Goal: Task Accomplishment & Management: Use online tool/utility

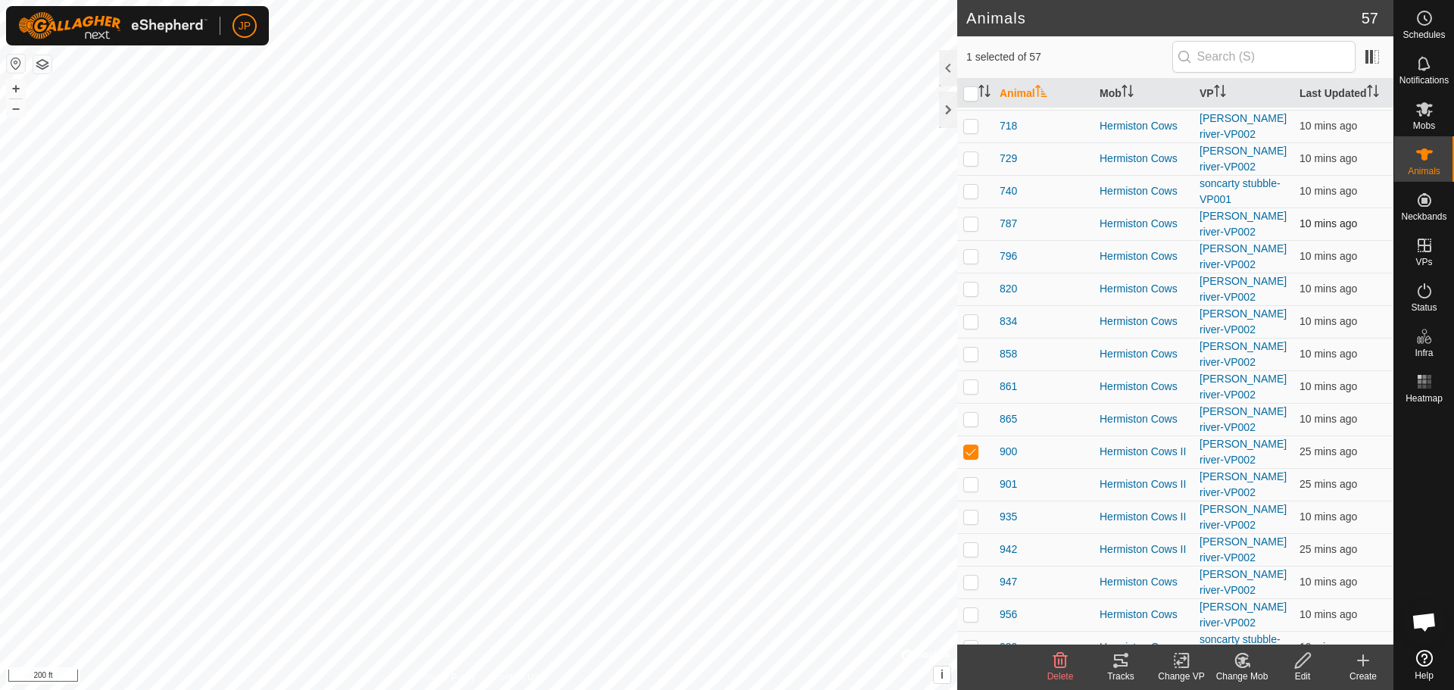
scroll to position [1315, 0]
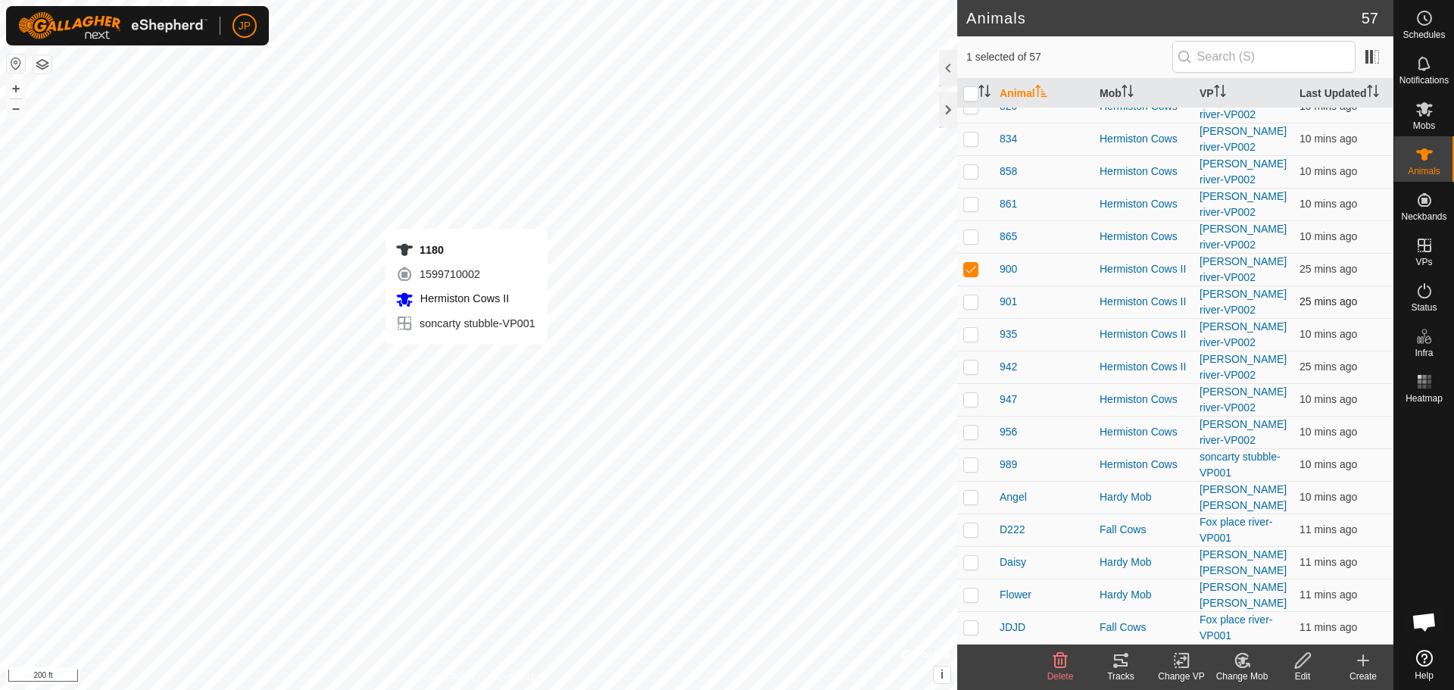
checkbox input "true"
checkbox input "false"
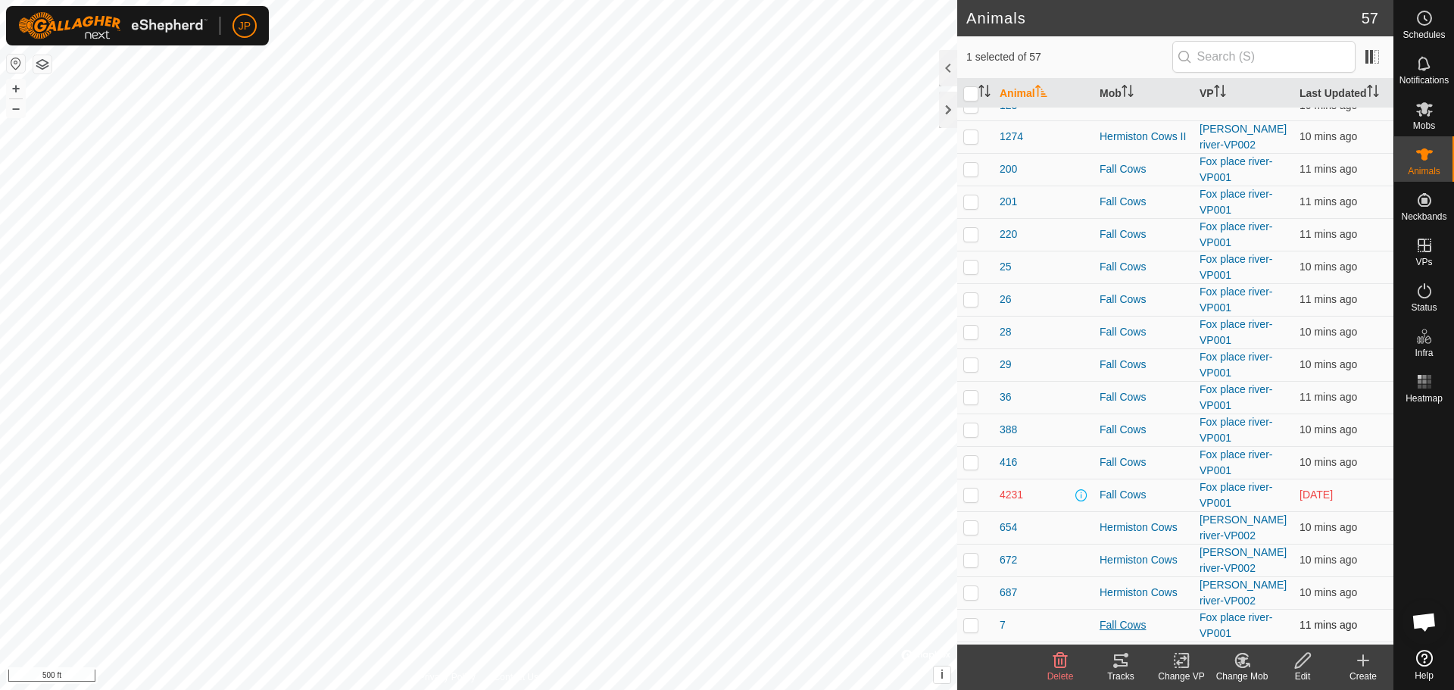
scroll to position [407, 0]
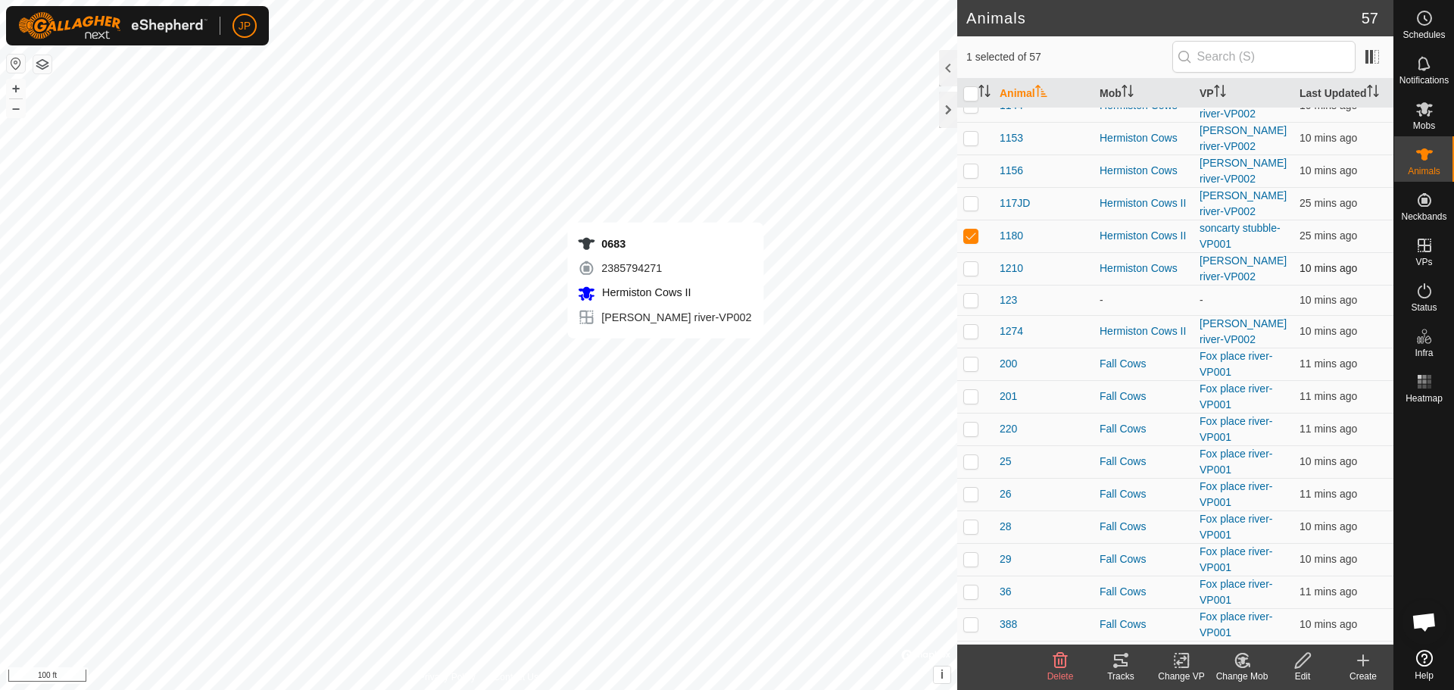
checkbox input "true"
checkbox input "false"
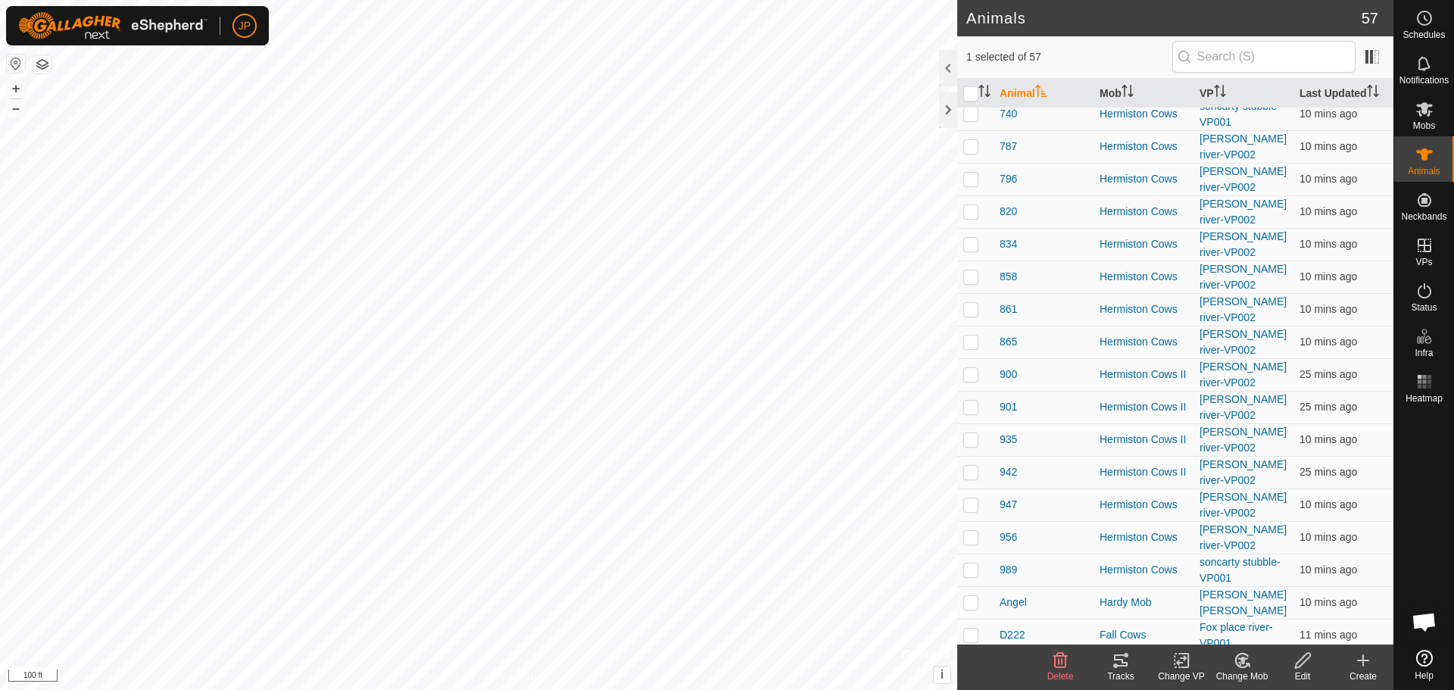
scroll to position [0, 0]
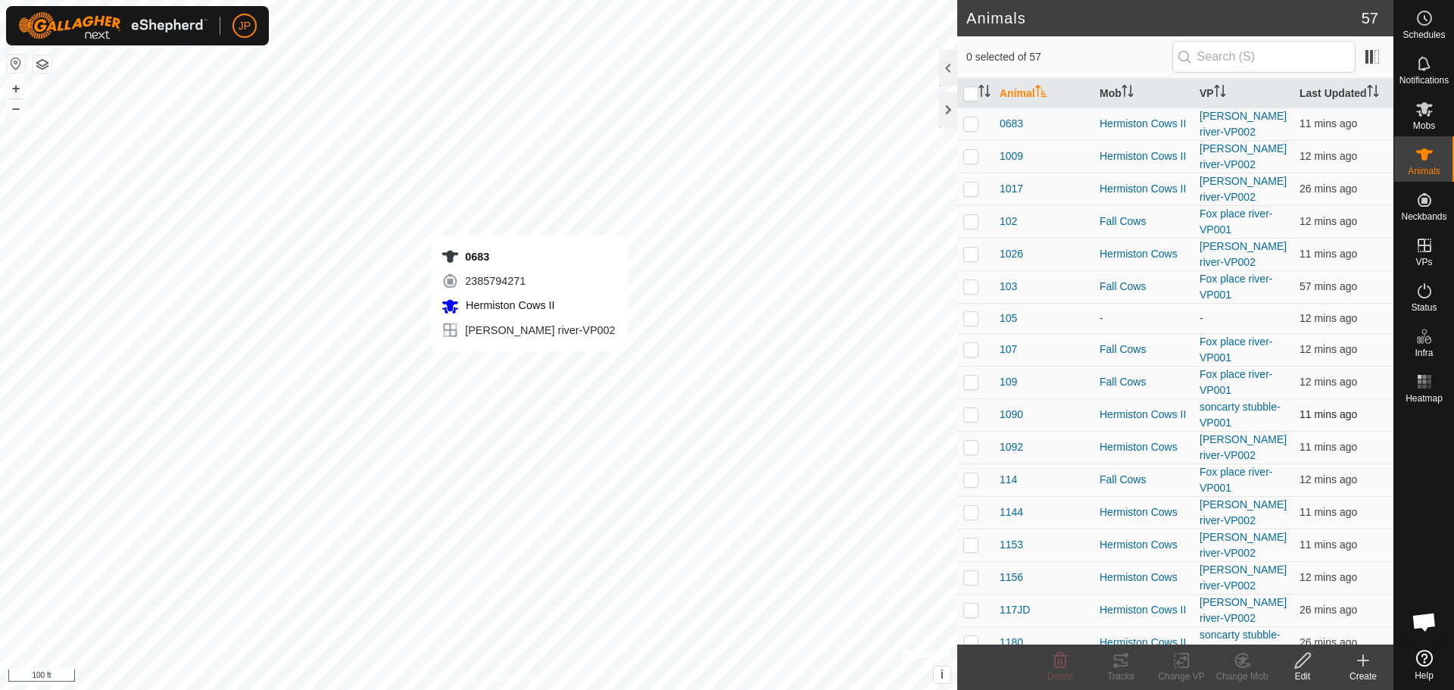
checkbox input "true"
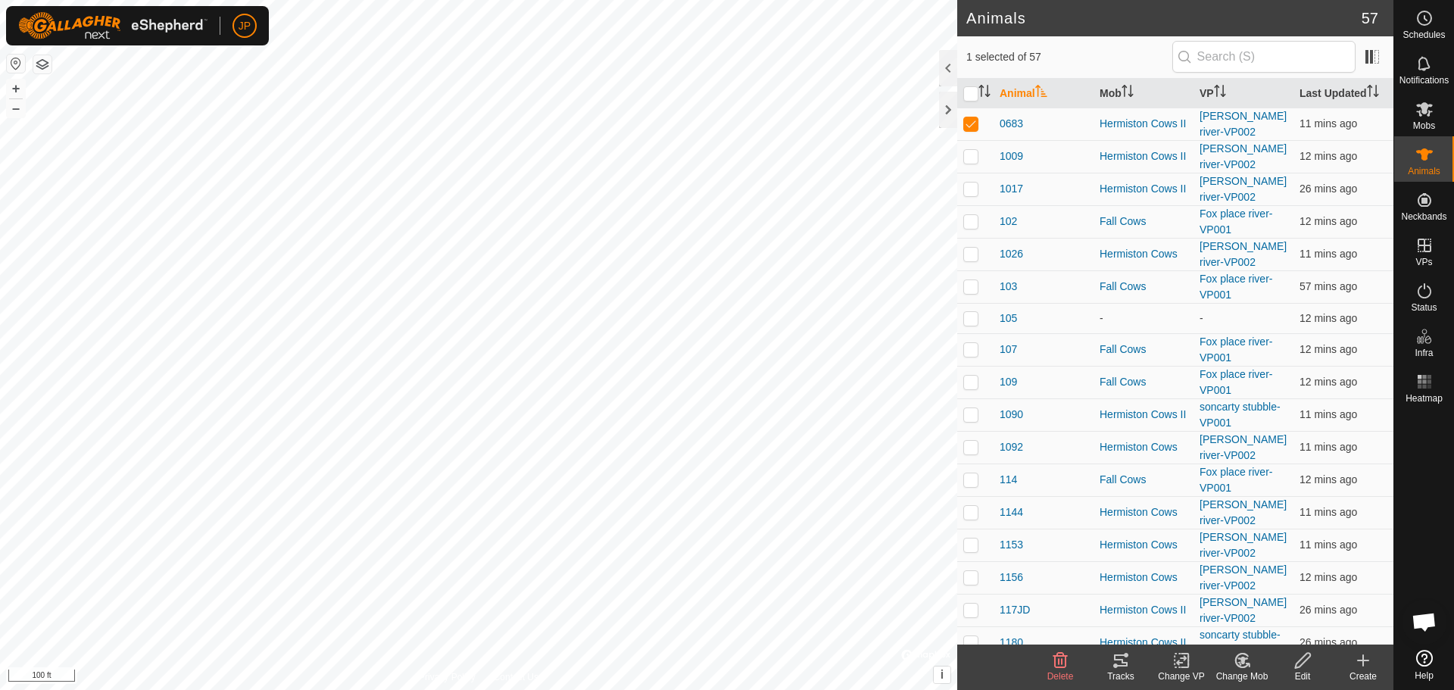
click at [1180, 659] on icon at bounding box center [1181, 660] width 19 height 18
click at [1212, 597] on link "Choose VP..." at bounding box center [1227, 595] width 150 height 30
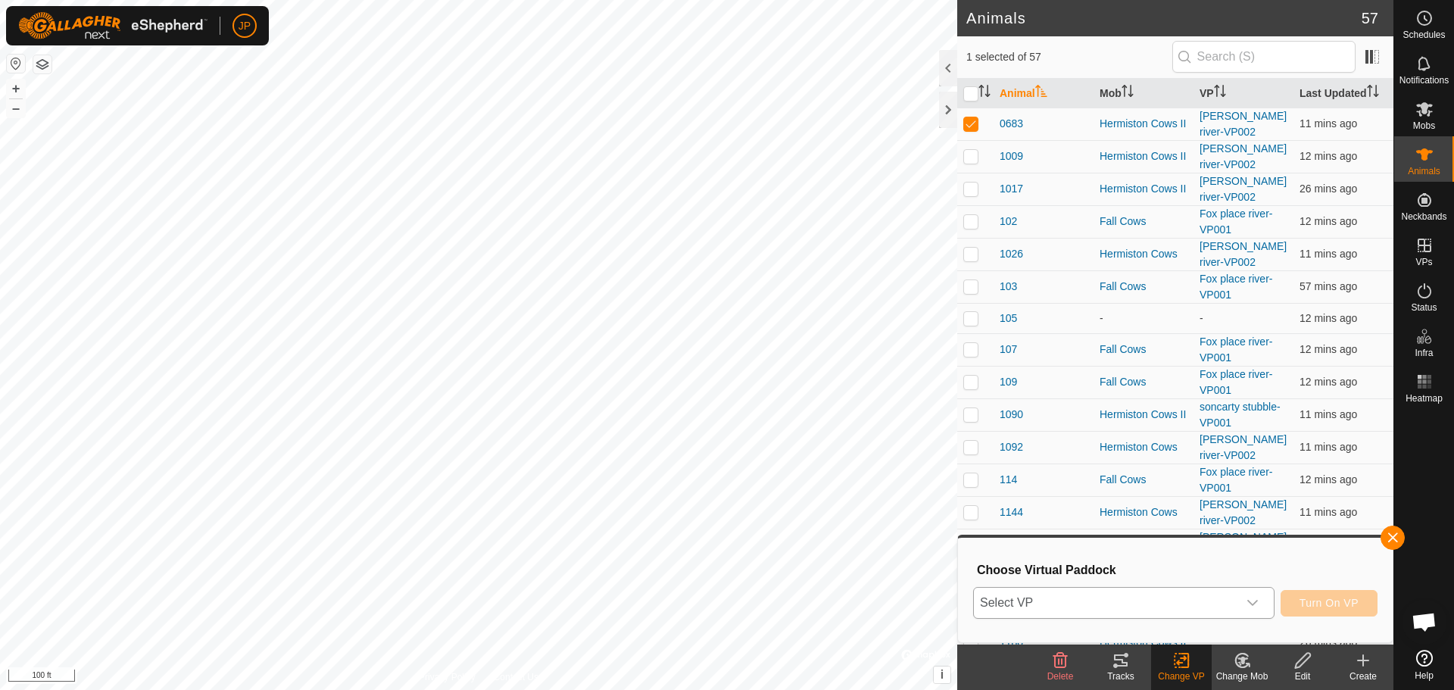
click at [1229, 609] on span "Select VP" at bounding box center [1106, 603] width 264 height 30
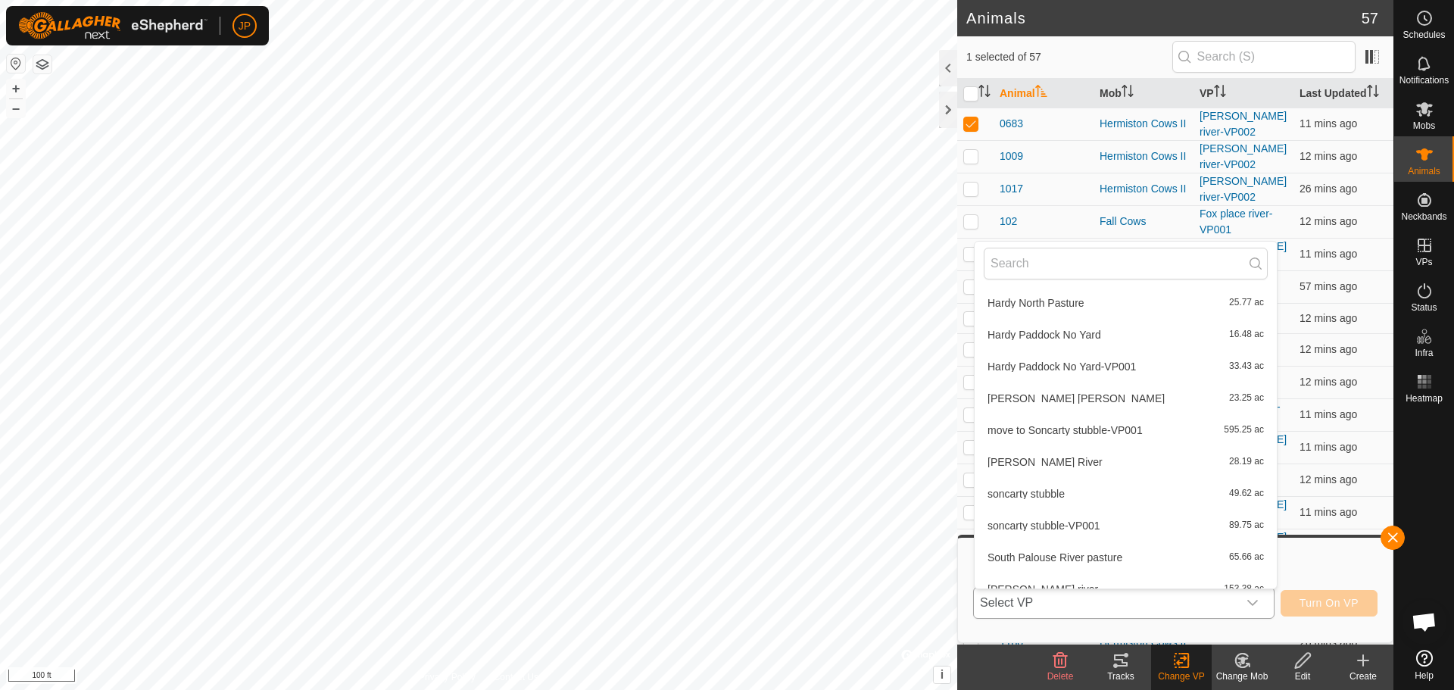
scroll to position [621, 0]
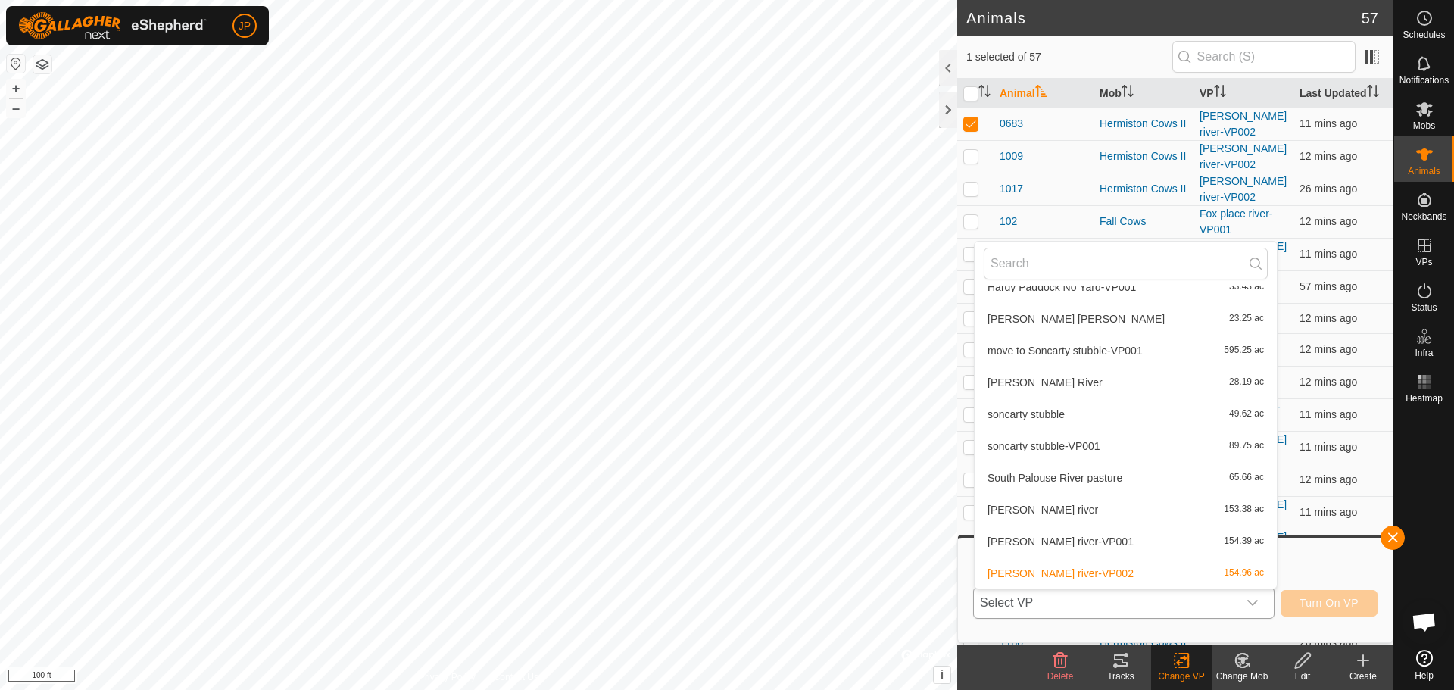
click at [1050, 441] on li "soncarty stubble-VP001 89.75 ac" at bounding box center [1126, 446] width 302 height 30
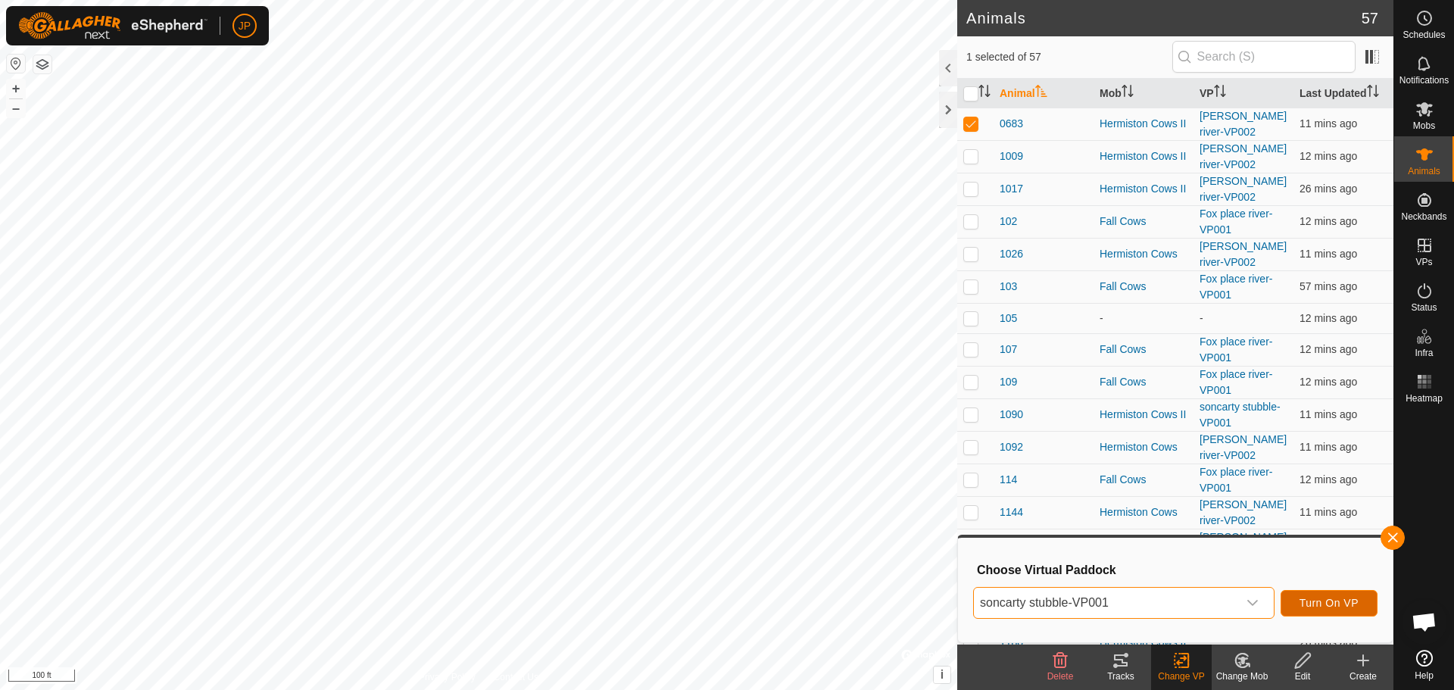
click at [1327, 600] on span "Turn On VP" at bounding box center [1328, 603] width 59 height 12
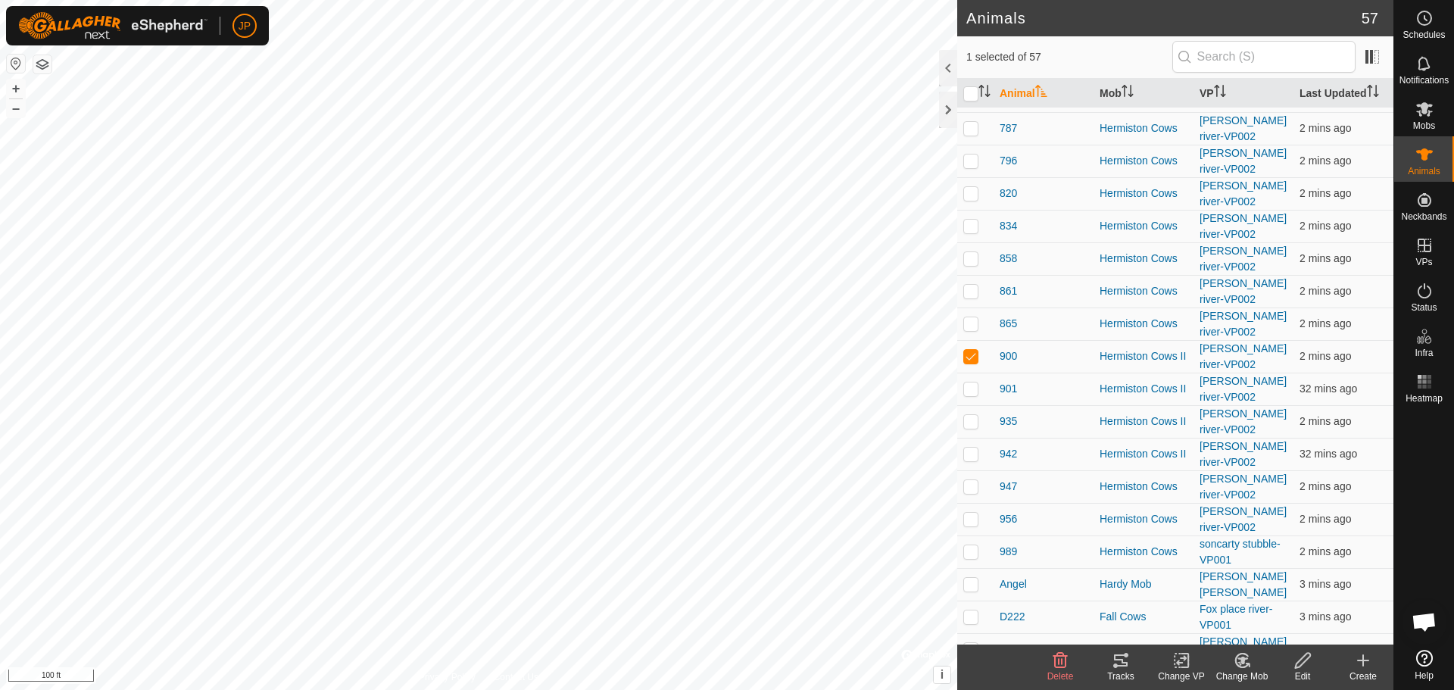
scroll to position [1287, 0]
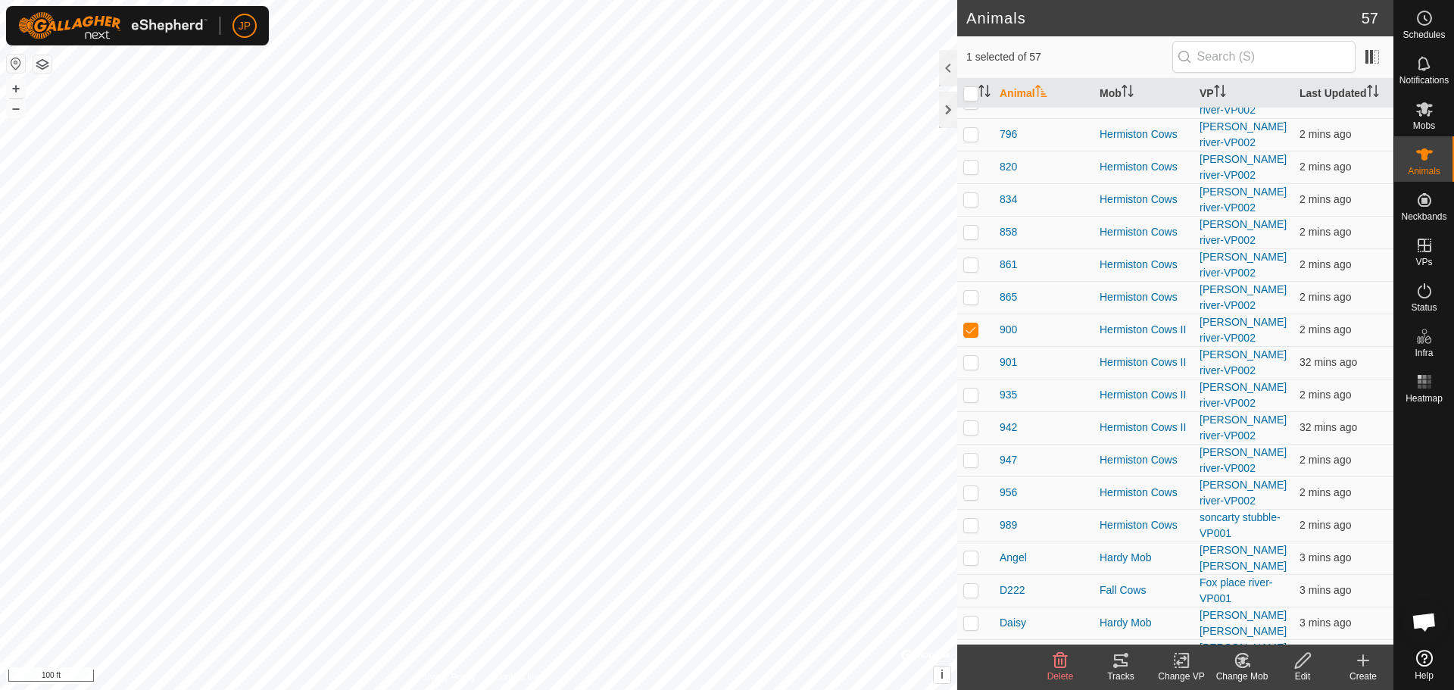
click at [1182, 667] on icon at bounding box center [1184, 660] width 7 height 14
click at [1208, 600] on link "Choose VP..." at bounding box center [1227, 595] width 150 height 30
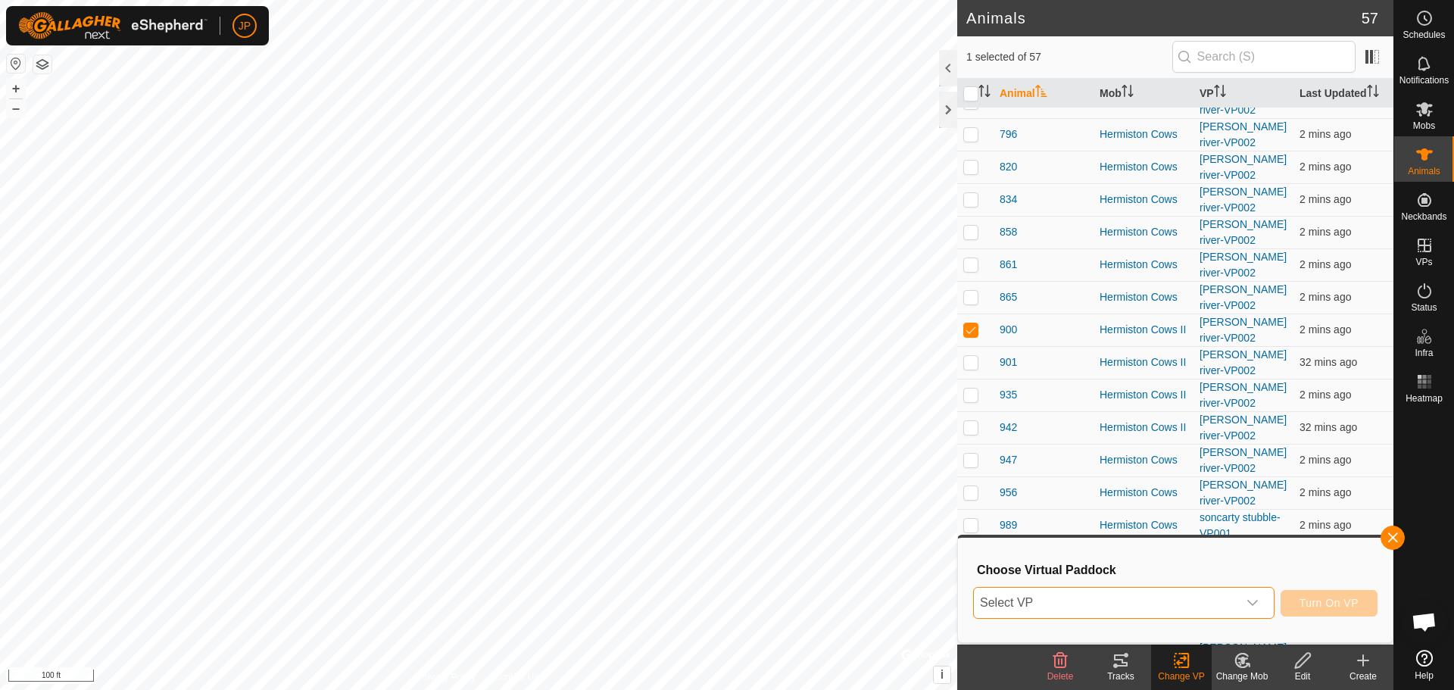
click at [1091, 602] on span "Select VP" at bounding box center [1106, 603] width 264 height 30
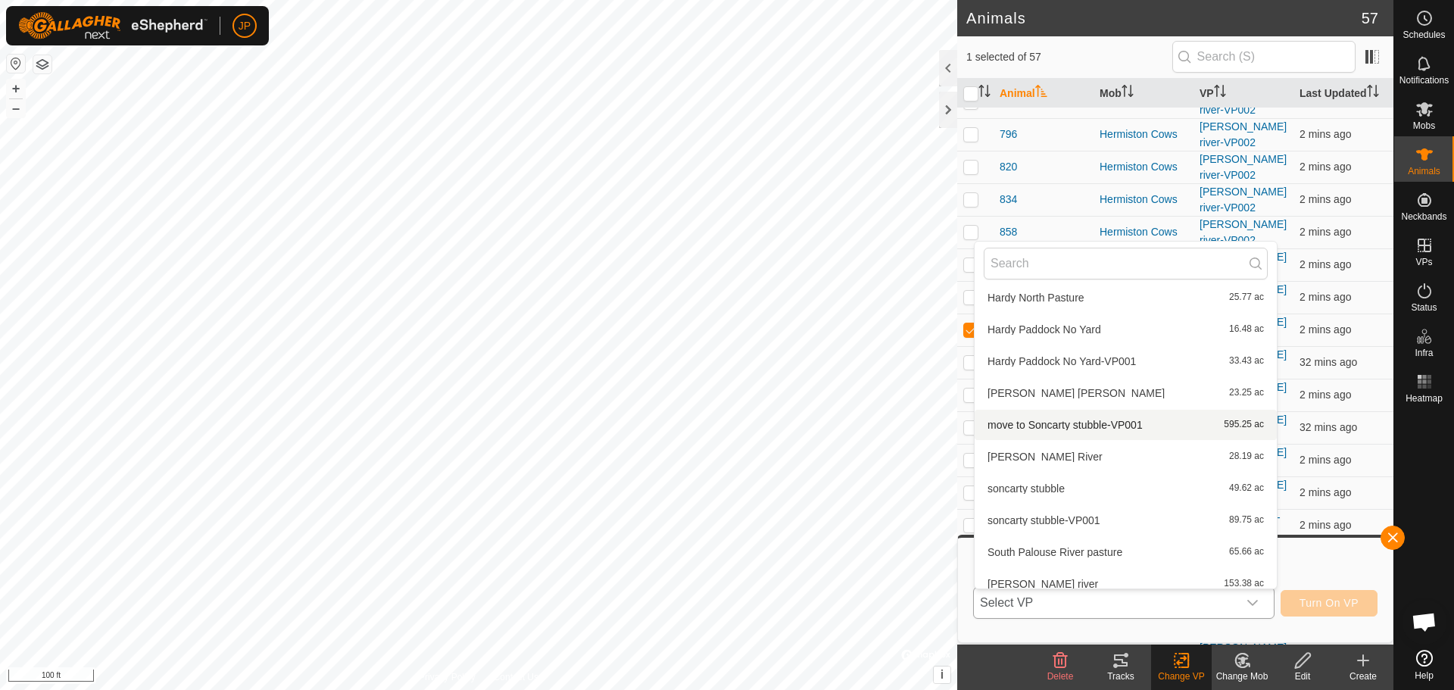
scroll to position [621, 0]
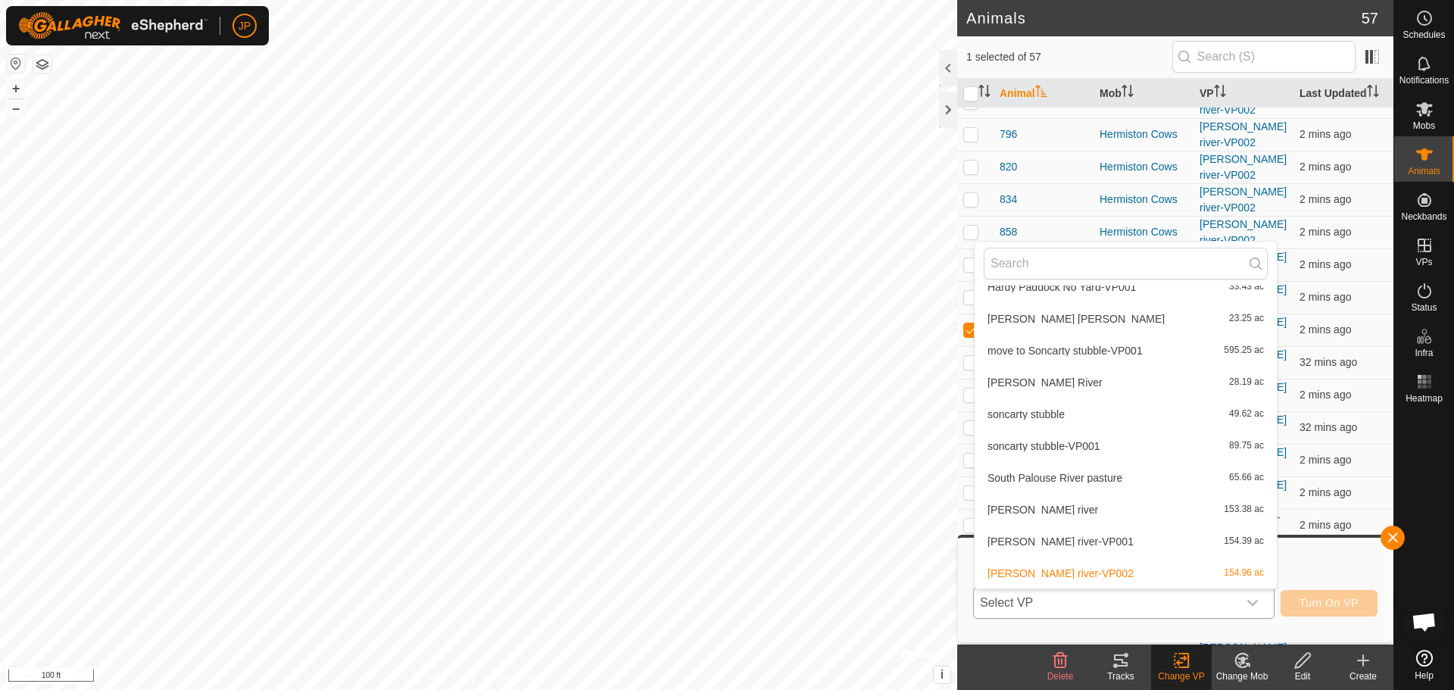
click at [1081, 446] on li "soncarty stubble-VP001 89.75 ac" at bounding box center [1126, 446] width 302 height 30
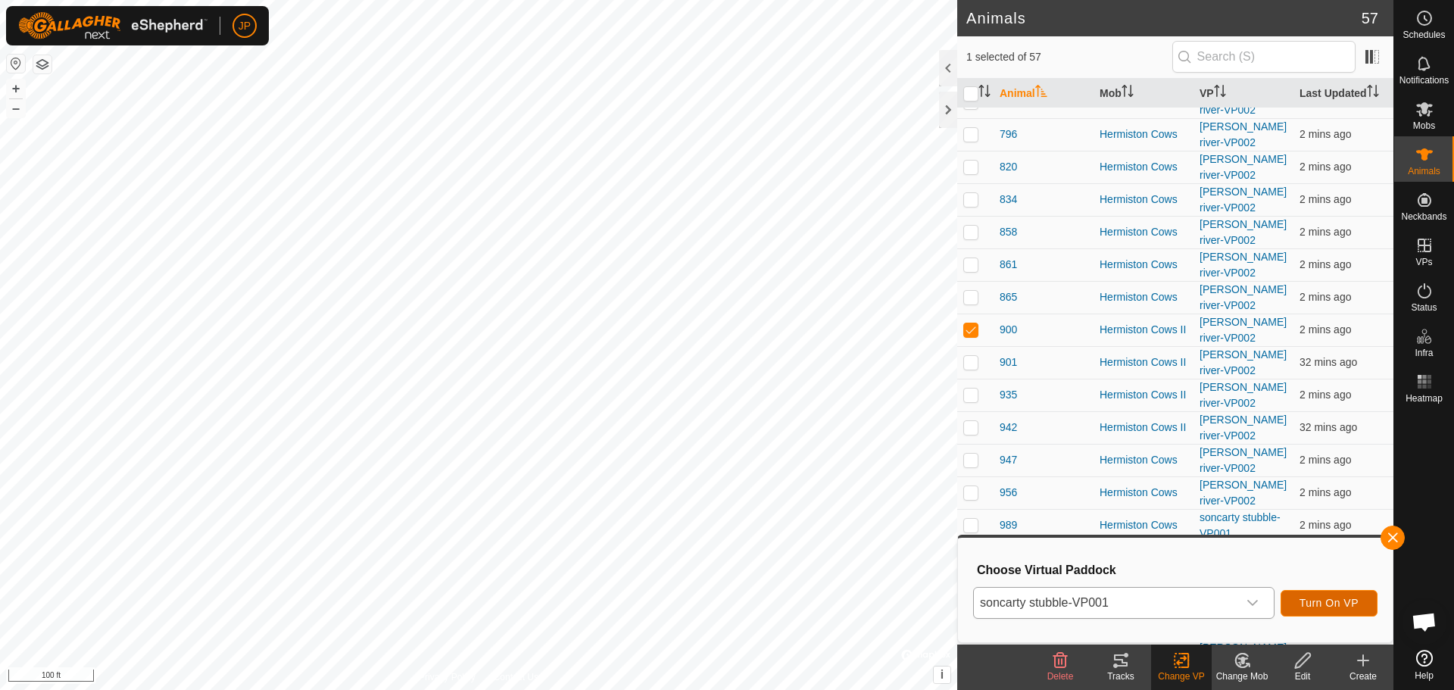
click at [1327, 606] on span "Turn On VP" at bounding box center [1328, 603] width 59 height 12
